Goal: Book appointment/travel/reservation

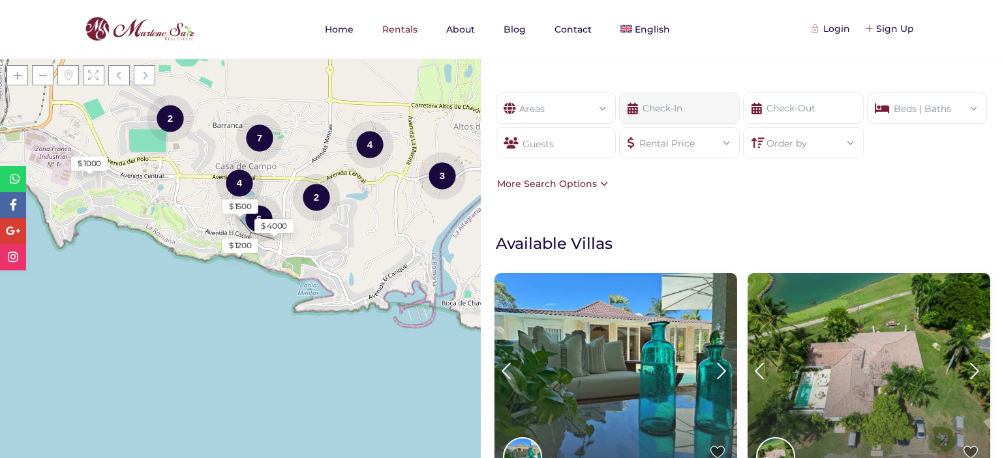
click at [658, 108] on input "text" at bounding box center [679, 108] width 121 height 31
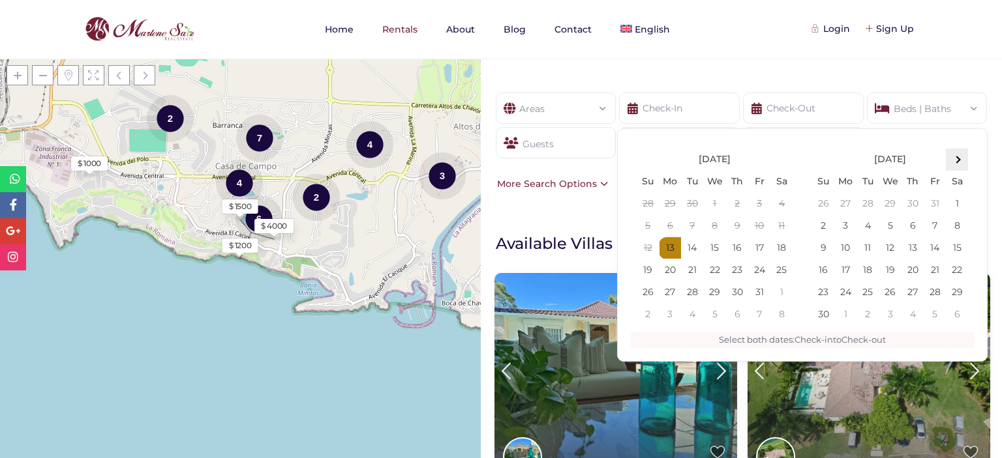
click at [961, 155] on th at bounding box center [957, 160] width 22 height 22
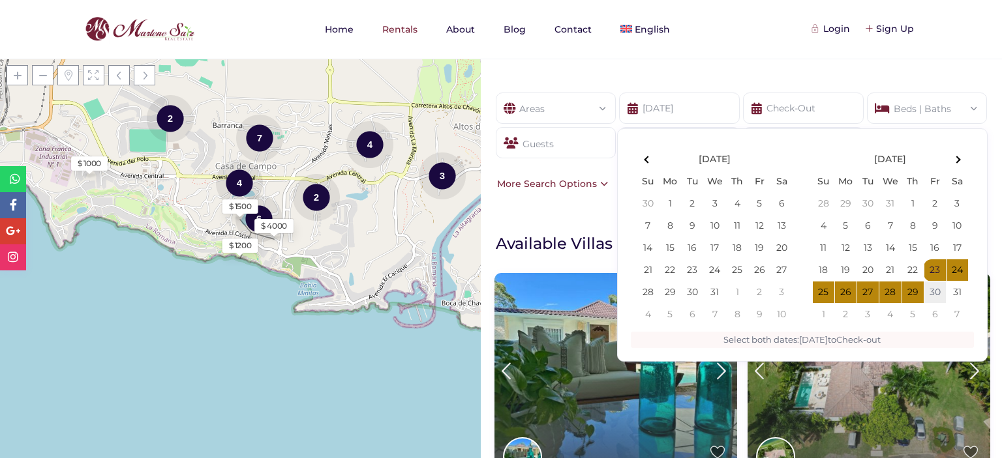
type input "[DATE]"
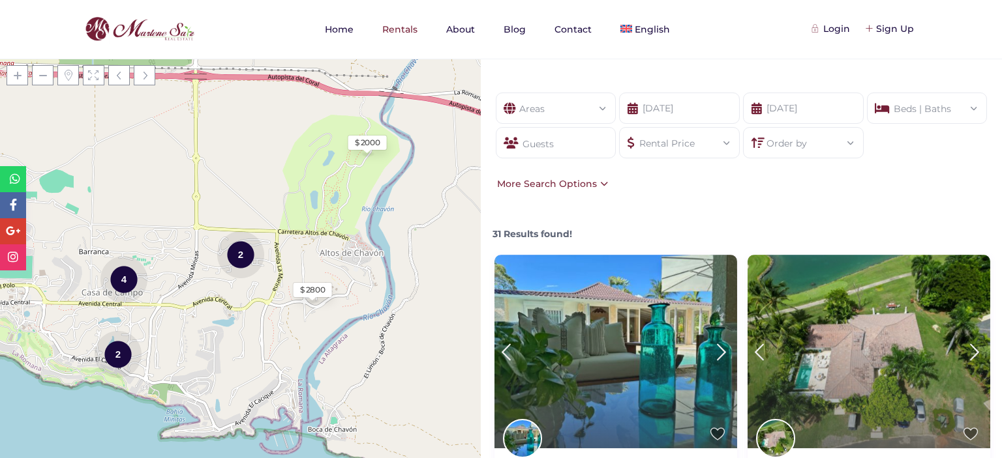
click at [584, 136] on div "Guests" at bounding box center [556, 142] width 121 height 31
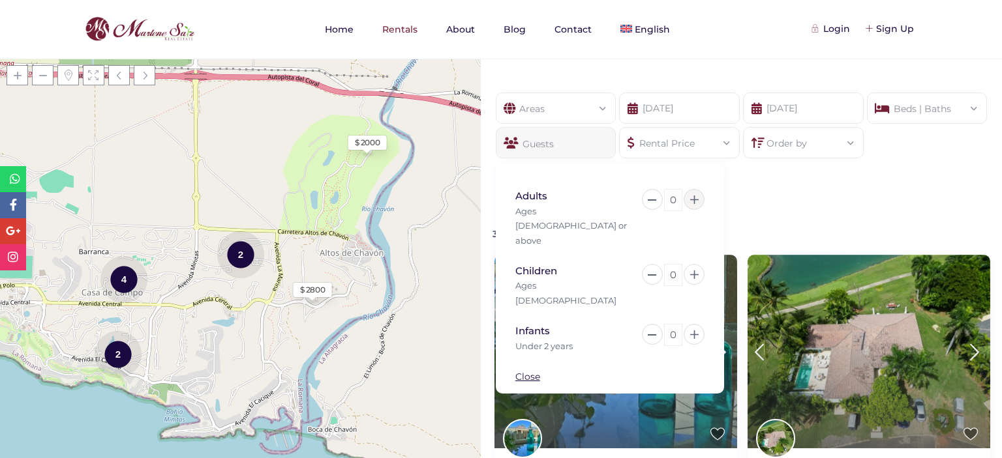
click at [694, 196] on icon at bounding box center [694, 200] width 8 height 8
click at [794, 198] on div "Areas All Areas [GEOGRAPHIC_DATA], [GEOGRAPHIC_DATA] (1) [GEOGRAPHIC_DATA], [GE…" at bounding box center [741, 142] width 521 height 138
